Goal: Transaction & Acquisition: Obtain resource

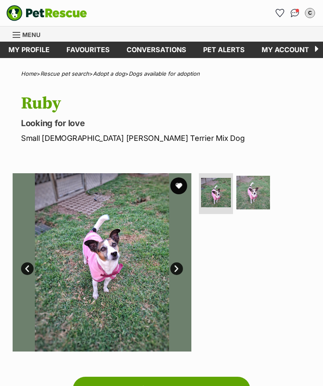
click at [254, 191] on img at bounding box center [253, 193] width 34 height 34
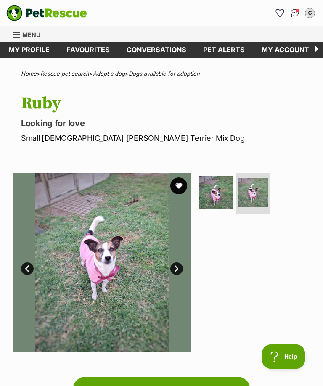
click at [219, 187] on img at bounding box center [216, 193] width 34 height 34
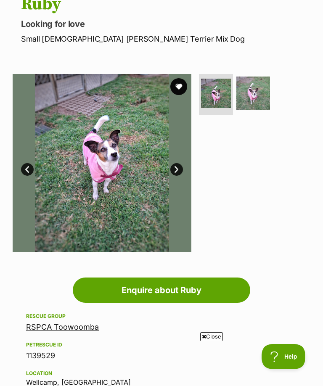
scroll to position [67, 0]
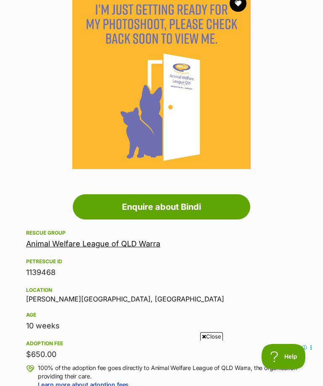
click at [130, 247] on link "Animal Welfare League of QLD Warra" at bounding box center [93, 243] width 134 height 9
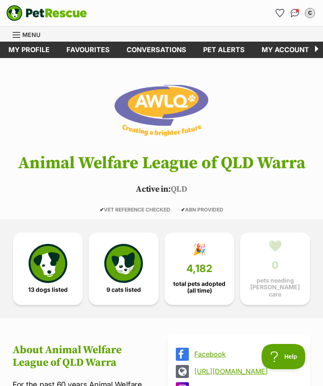
click at [44, 286] on span "13 dogs listed" at bounding box center [47, 289] width 39 height 7
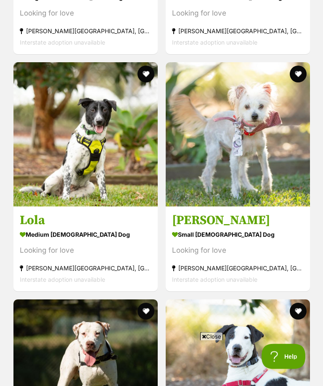
scroll to position [1893, 0]
click at [255, 139] on img at bounding box center [238, 134] width 144 height 144
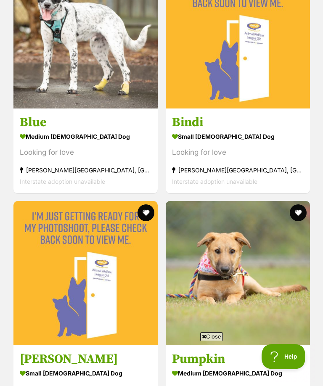
scroll to position [1253, 0]
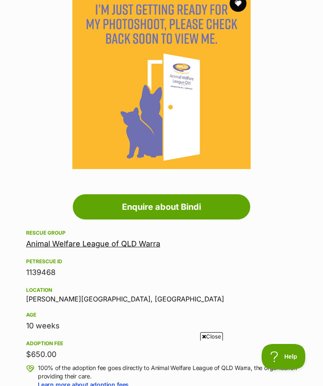
click at [240, 12] on button "favourite" at bounding box center [237, 3] width 17 height 17
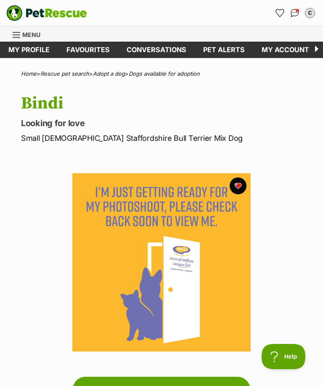
scroll to position [4, 0]
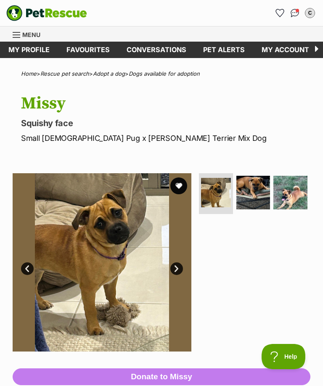
click at [285, 191] on img at bounding box center [290, 193] width 34 height 34
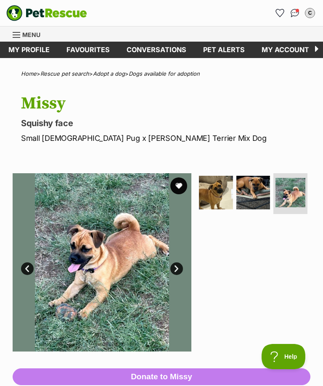
click at [255, 193] on img at bounding box center [253, 193] width 34 height 34
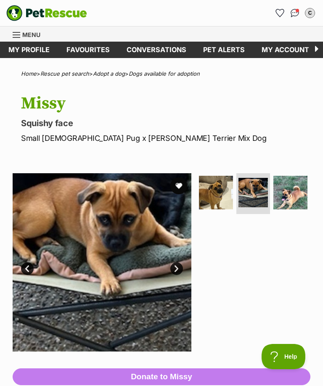
click at [218, 195] on img at bounding box center [216, 193] width 34 height 34
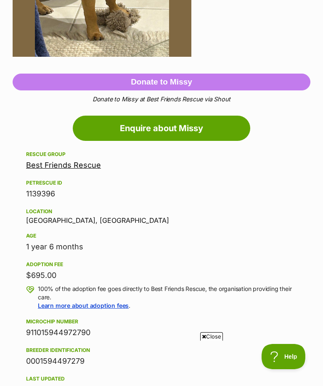
scroll to position [294, 0]
click at [78, 220] on div "Location [GEOGRAPHIC_DATA], [GEOGRAPHIC_DATA]" at bounding box center [161, 216] width 271 height 18
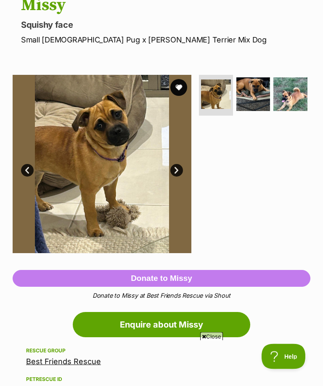
scroll to position [0, 0]
